Goal: Transaction & Acquisition: Purchase product/service

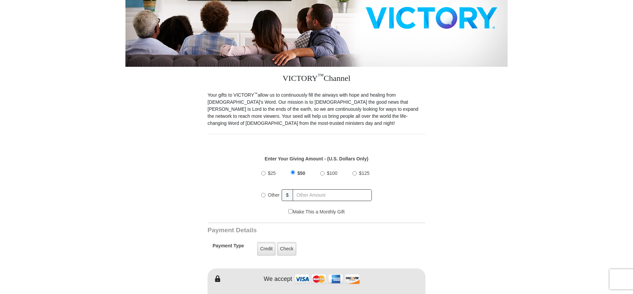
scroll to position [142, 0]
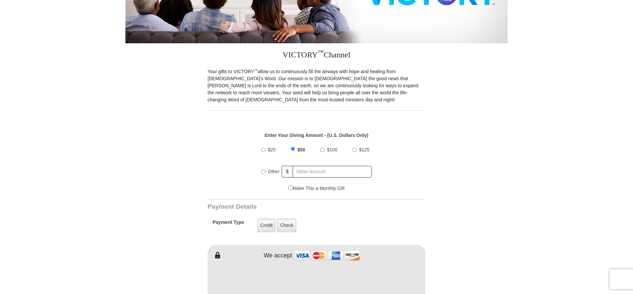
click at [263, 169] on input "Other" at bounding box center [263, 171] width 4 height 4
radio input "true"
click at [301, 166] on input "text" at bounding box center [333, 172] width 79 height 12
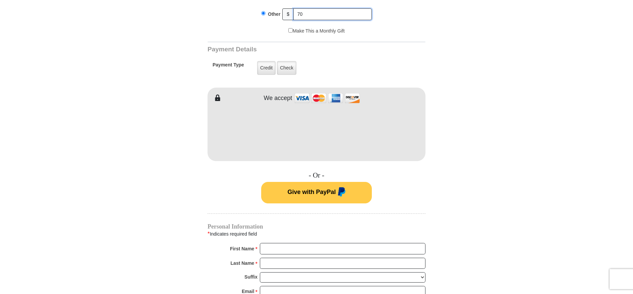
scroll to position [309, 0]
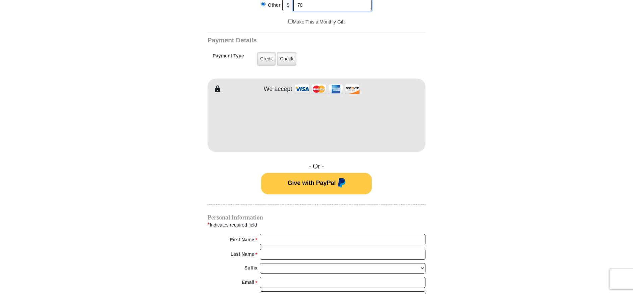
type input "70"
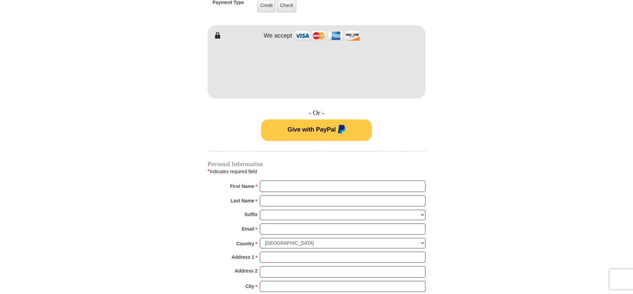
scroll to position [380, 0]
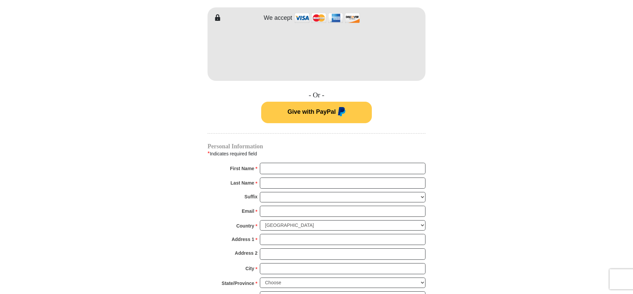
click at [443, 105] on form "VICTORY Channel Online Giving VICTORY Channel is a worldwide, on-air television…" at bounding box center [316, 44] width 383 height 803
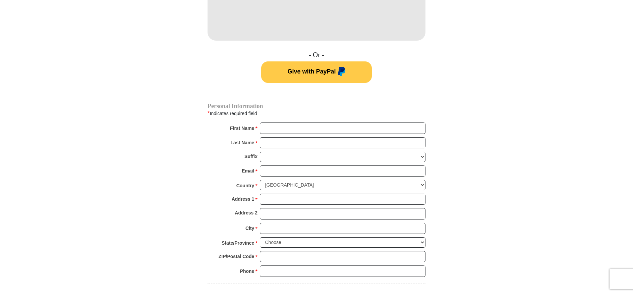
scroll to position [451, 0]
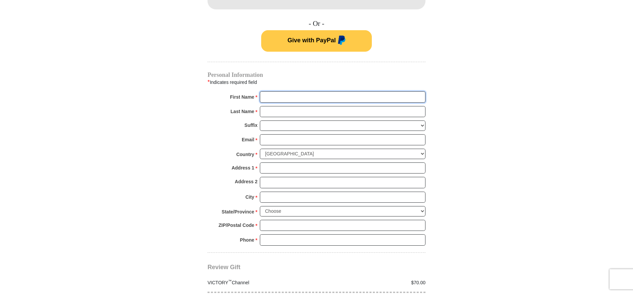
click at [277, 91] on input "First Name *" at bounding box center [343, 96] width 166 height 11
type input "K [PERSON_NAME]"
type input "[PERSON_NAME]"
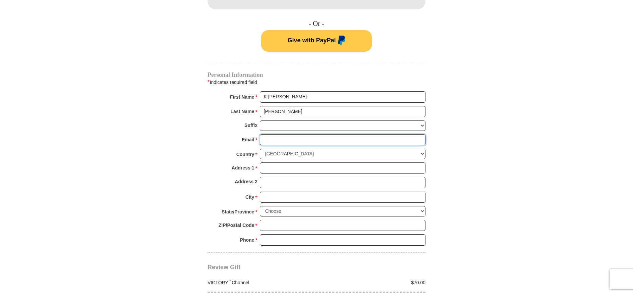
type input "[EMAIL_ADDRESS][DOMAIN_NAME]"
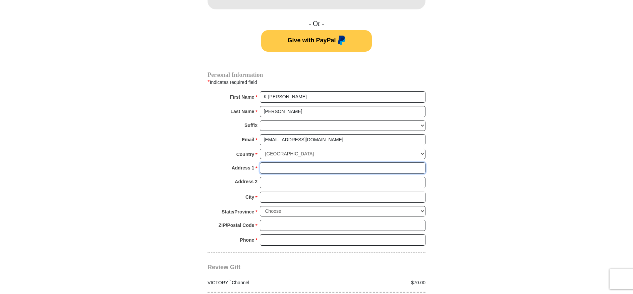
type input "[STREET_ADDRESS]"
type input "[GEOGRAPHIC_DATA]"
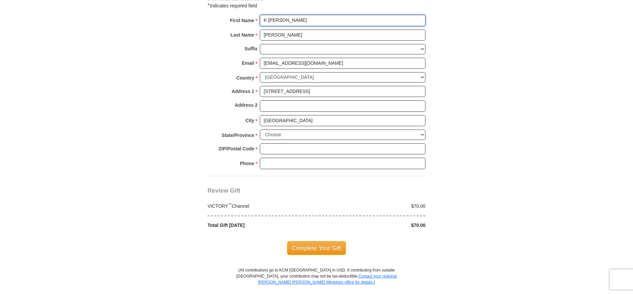
scroll to position [546, 0]
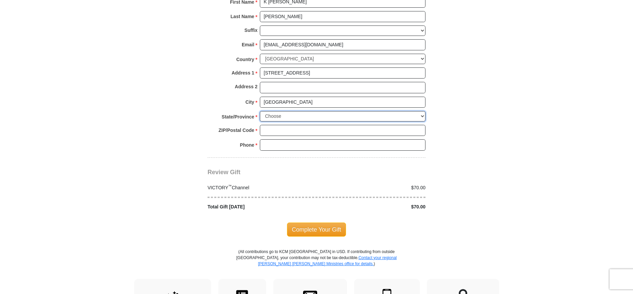
click at [260, 111] on select "Choose [US_STATE] [US_STATE] [US_STATE] [US_STATE] [US_STATE] Armed Forces Amer…" at bounding box center [343, 116] width 166 height 10
select select "CA"
click option "[US_STATE]" at bounding box center [0, 0] width 0 height 0
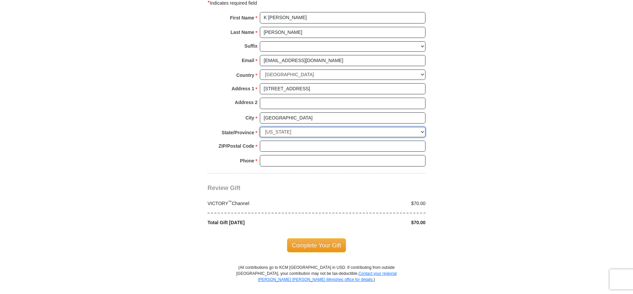
scroll to position [522, 0]
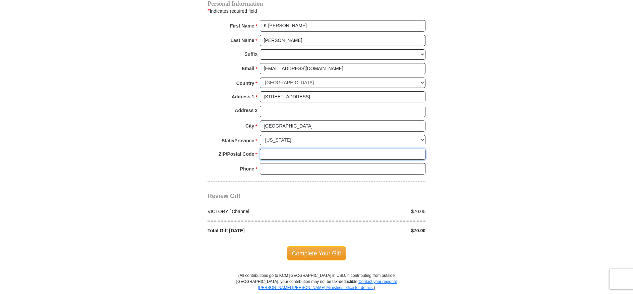
click at [297, 149] on input "ZIP/Postal Code *" at bounding box center [343, 154] width 166 height 11
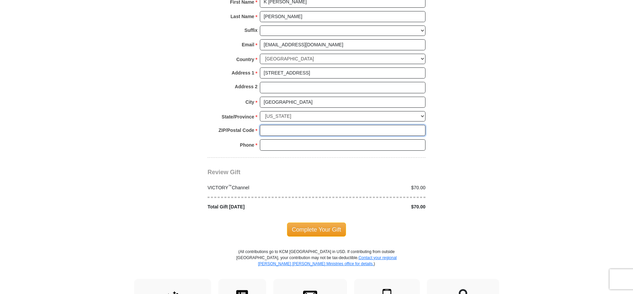
scroll to position [570, 0]
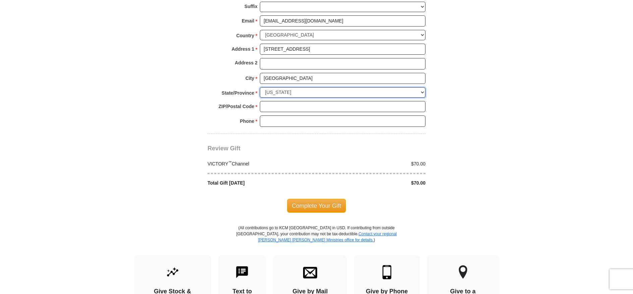
select select
type input "93308-4679"
click at [269, 115] on input "Phone * *" at bounding box center [343, 120] width 166 height 11
click at [275, 115] on input "Phone * *" at bounding box center [343, 120] width 166 height 11
select select "CA"
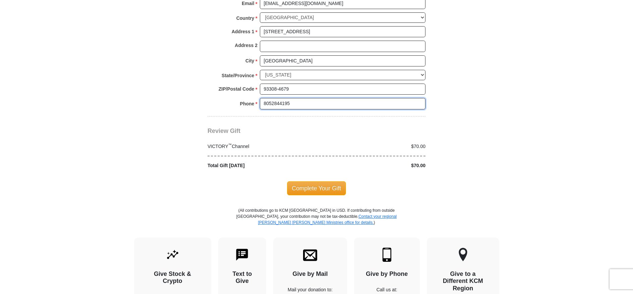
scroll to position [617, 0]
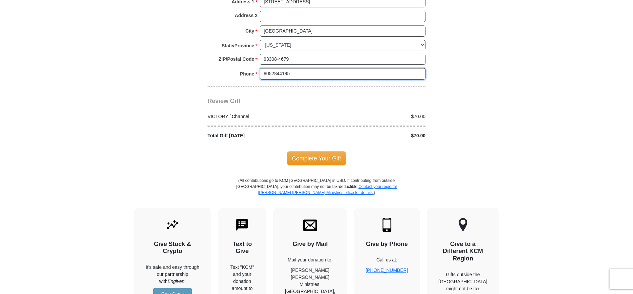
type input "8052844195"
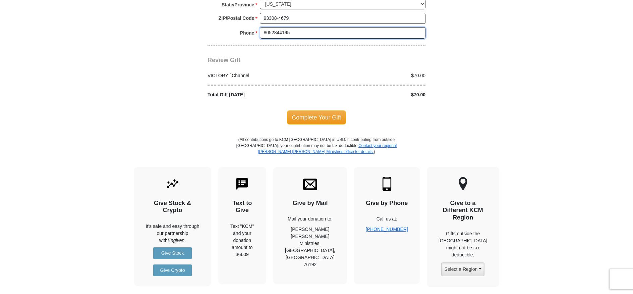
scroll to position [665, 0]
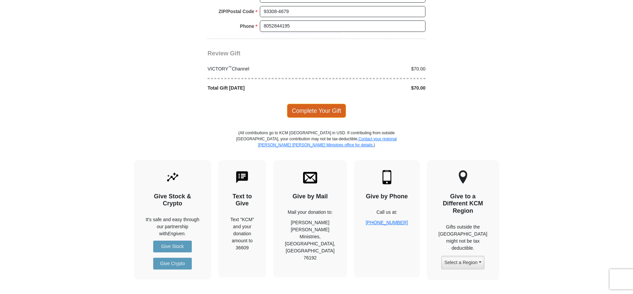
click at [312, 104] on span "Complete Your Gift" at bounding box center [316, 111] width 59 height 14
